Goal: Find specific page/section: Find specific page/section

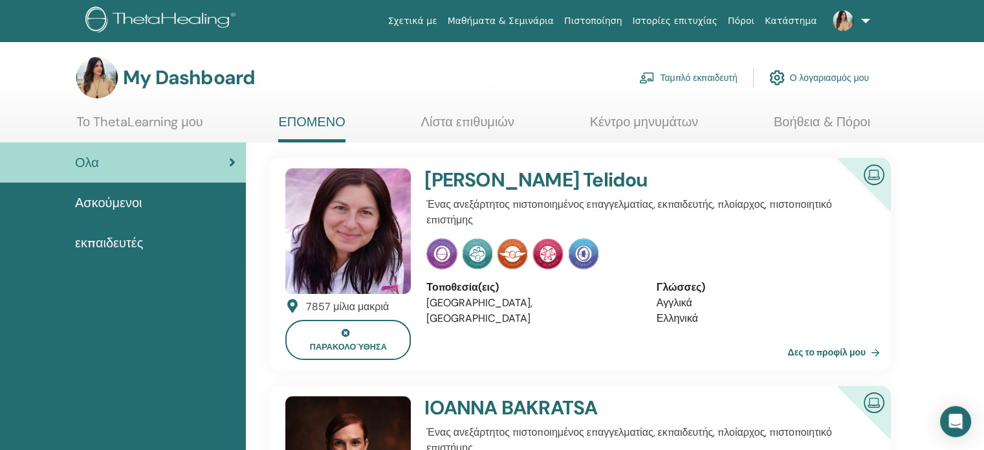
click at [697, 77] on link "Ταμπλό εκπαιδευτή" at bounding box center [688, 77] width 98 height 28
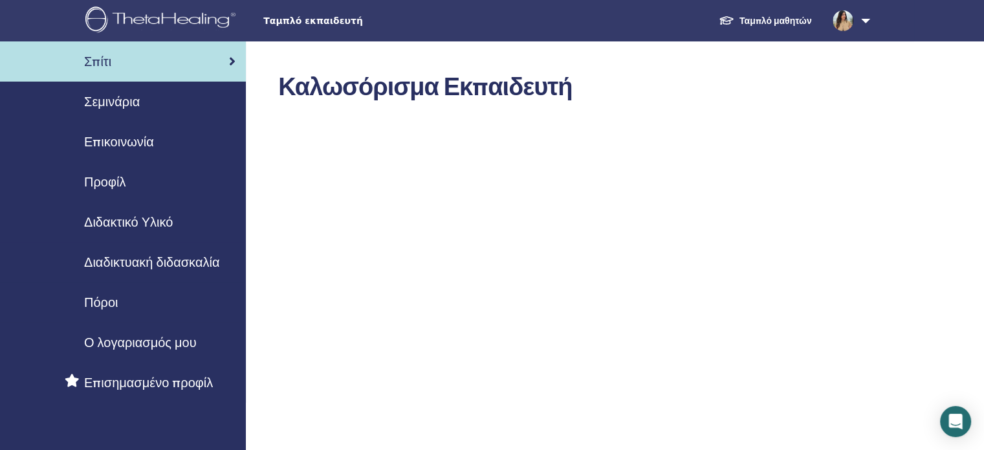
click at [114, 217] on span "Διδακτικό Υλικό" at bounding box center [128, 221] width 89 height 19
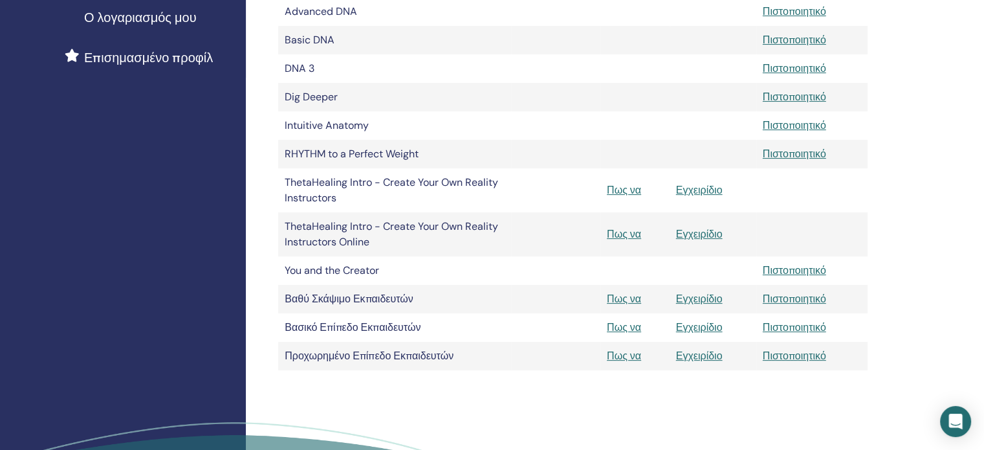
scroll to position [129, 0]
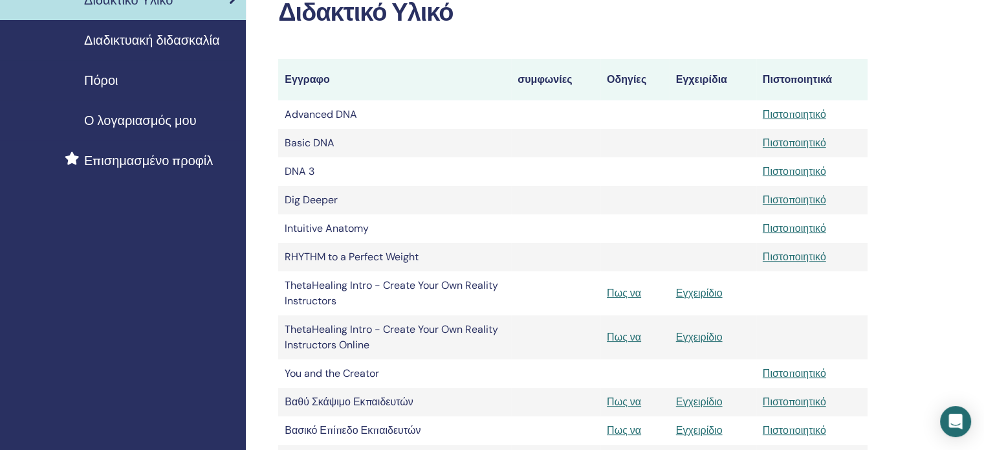
scroll to position [194, 0]
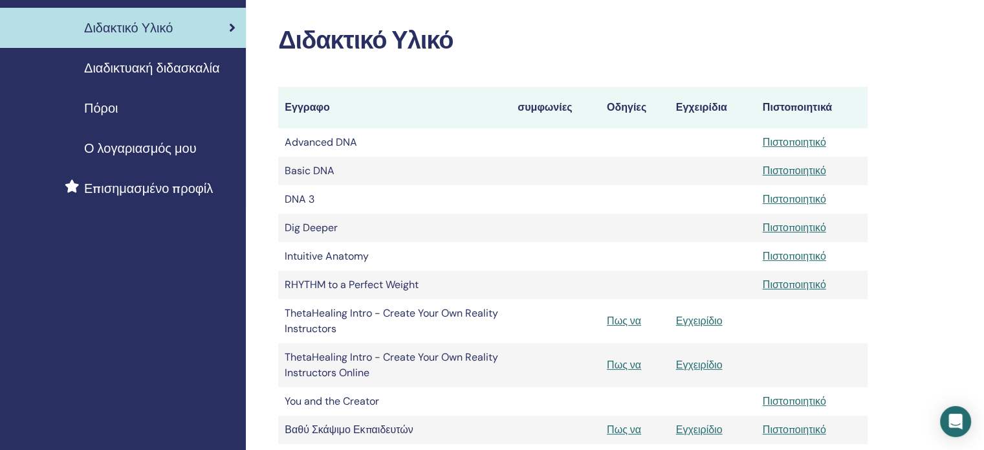
click at [162, 69] on span "Διαδικτυακή διδασκαλία" at bounding box center [151, 67] width 135 height 19
